Goal: Information Seeking & Learning: Learn about a topic

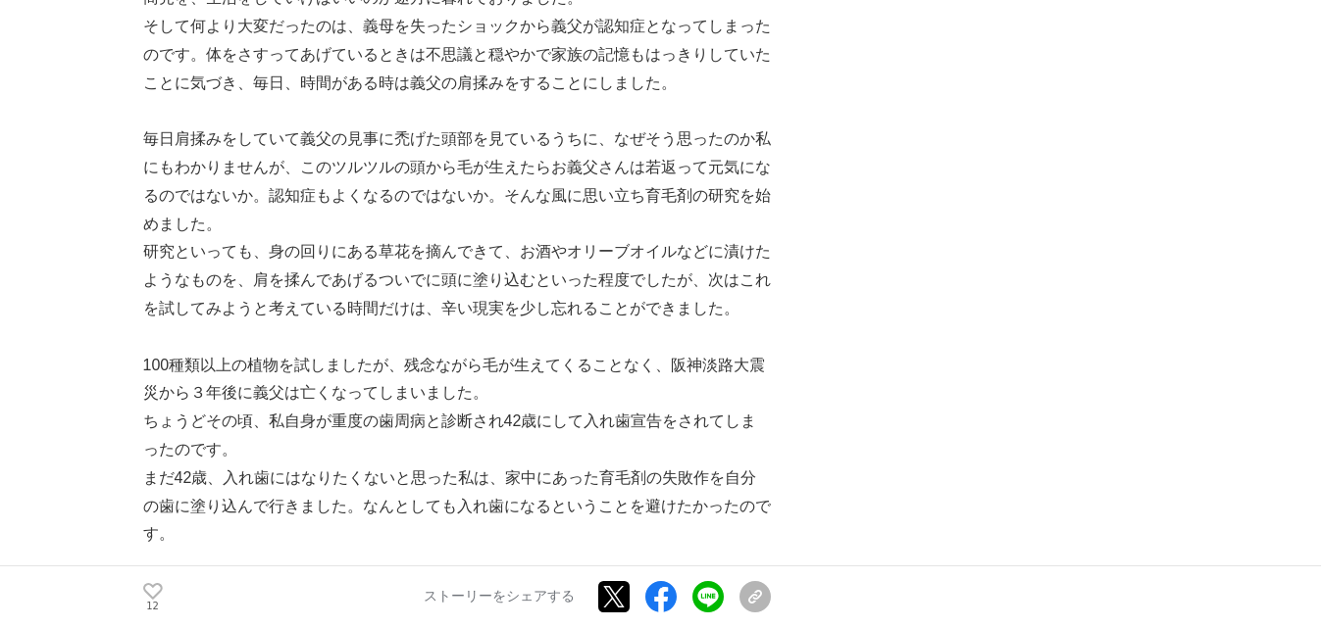
scroll to position [980, 0]
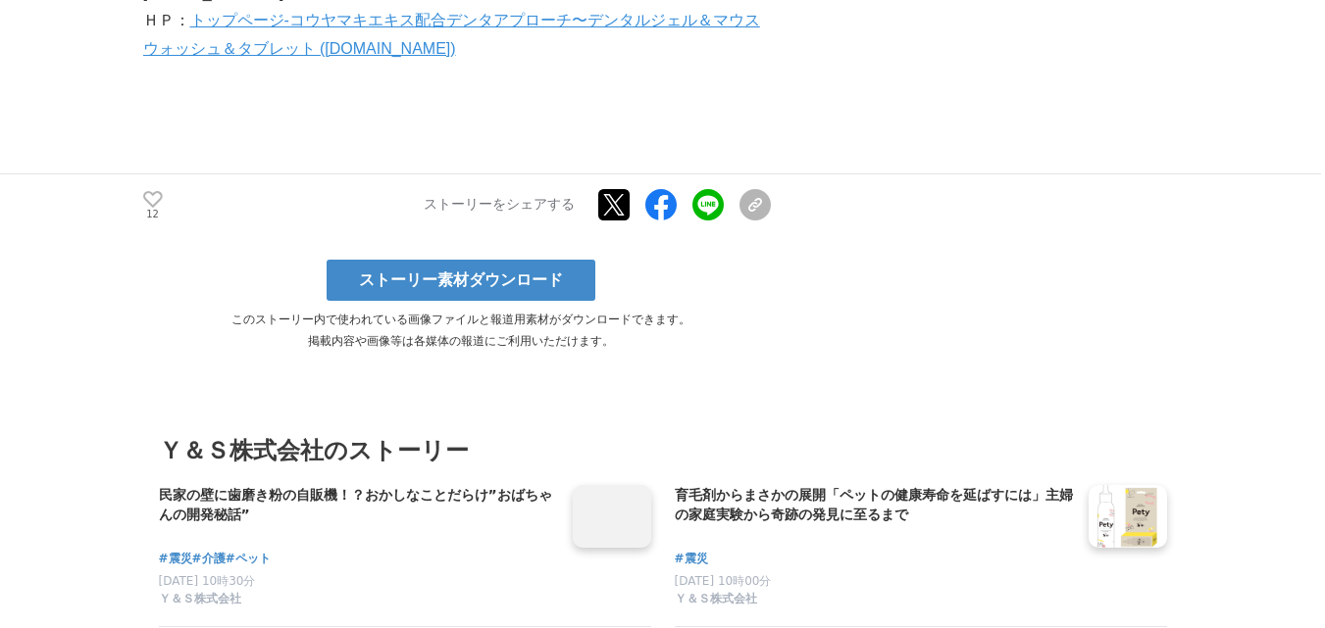
scroll to position [2552, 0]
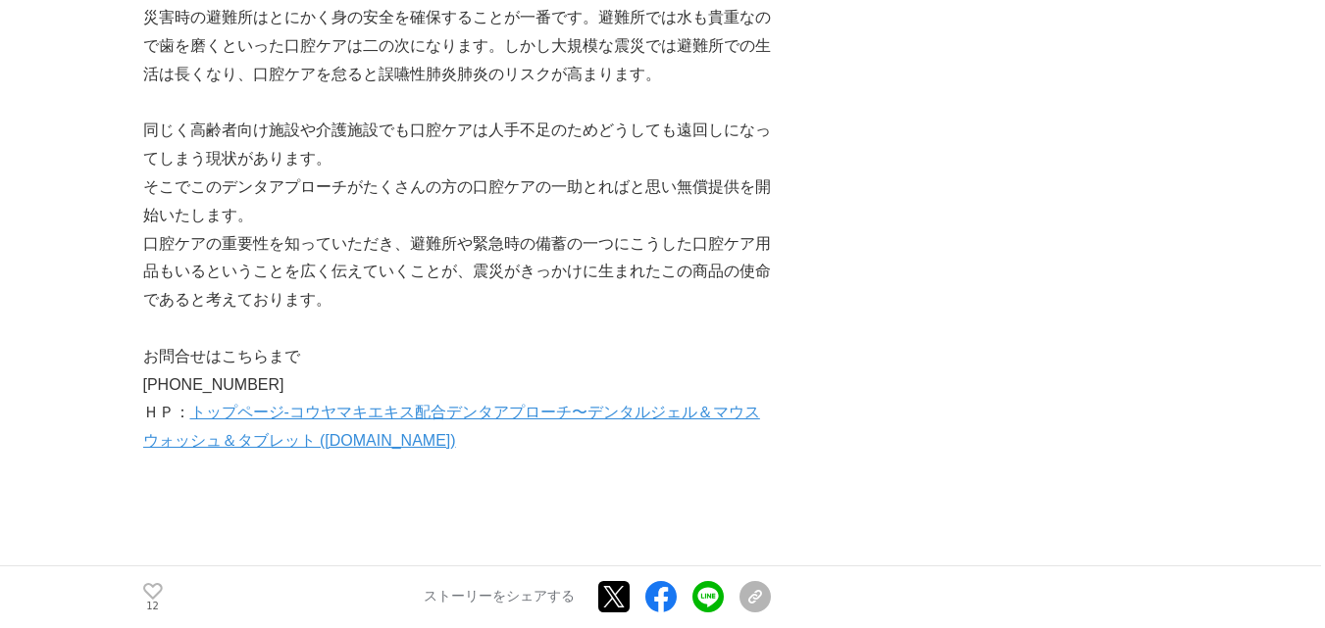
drag, startPoint x: 97, startPoint y: 404, endPoint x: 94, endPoint y: 383, distance: 20.8
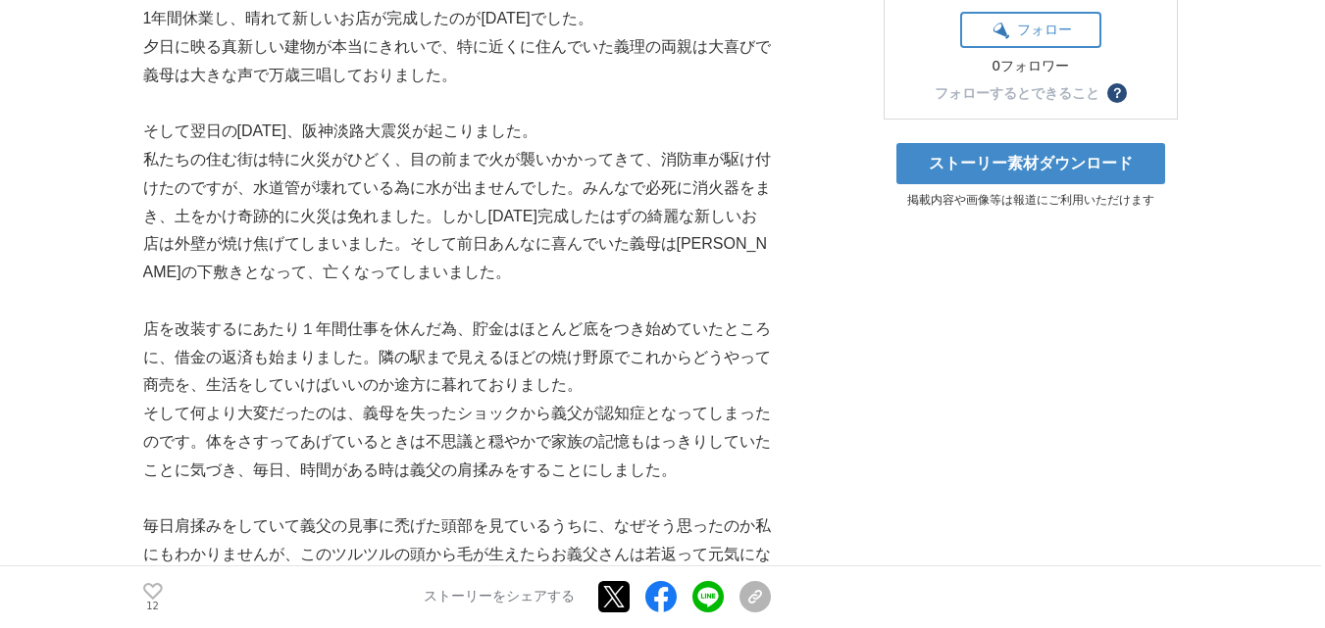
scroll to position [0, 0]
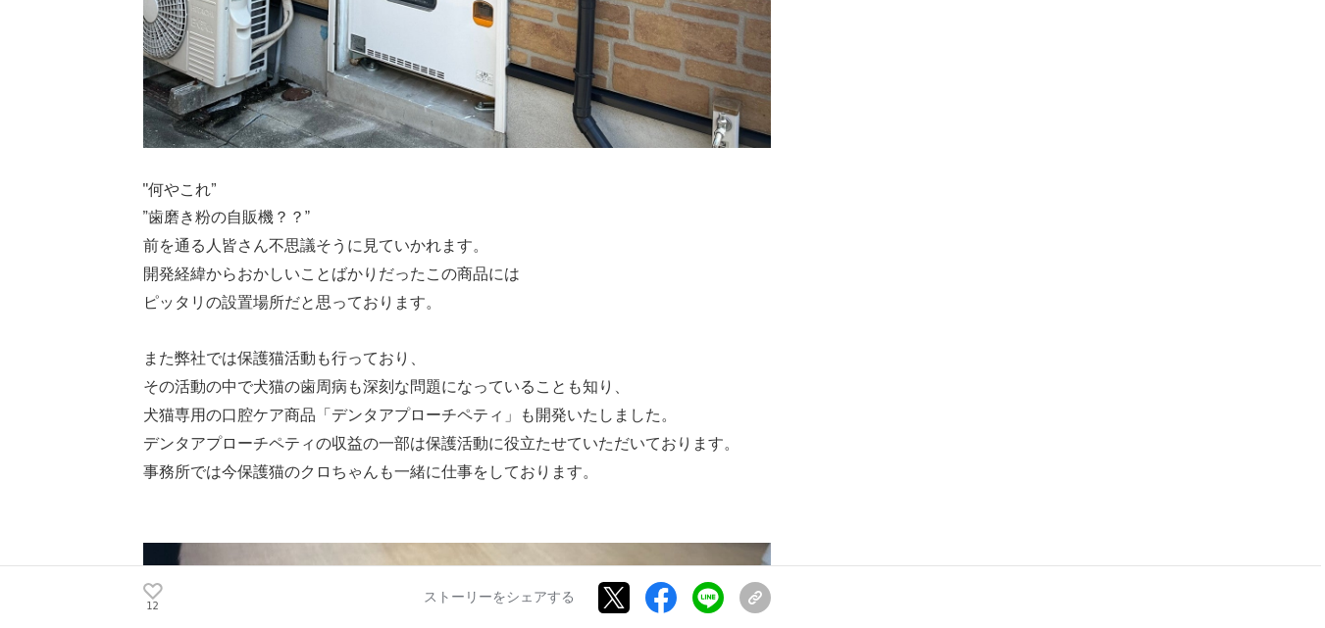
scroll to position [6471, 0]
